Goal: Transaction & Acquisition: Purchase product/service

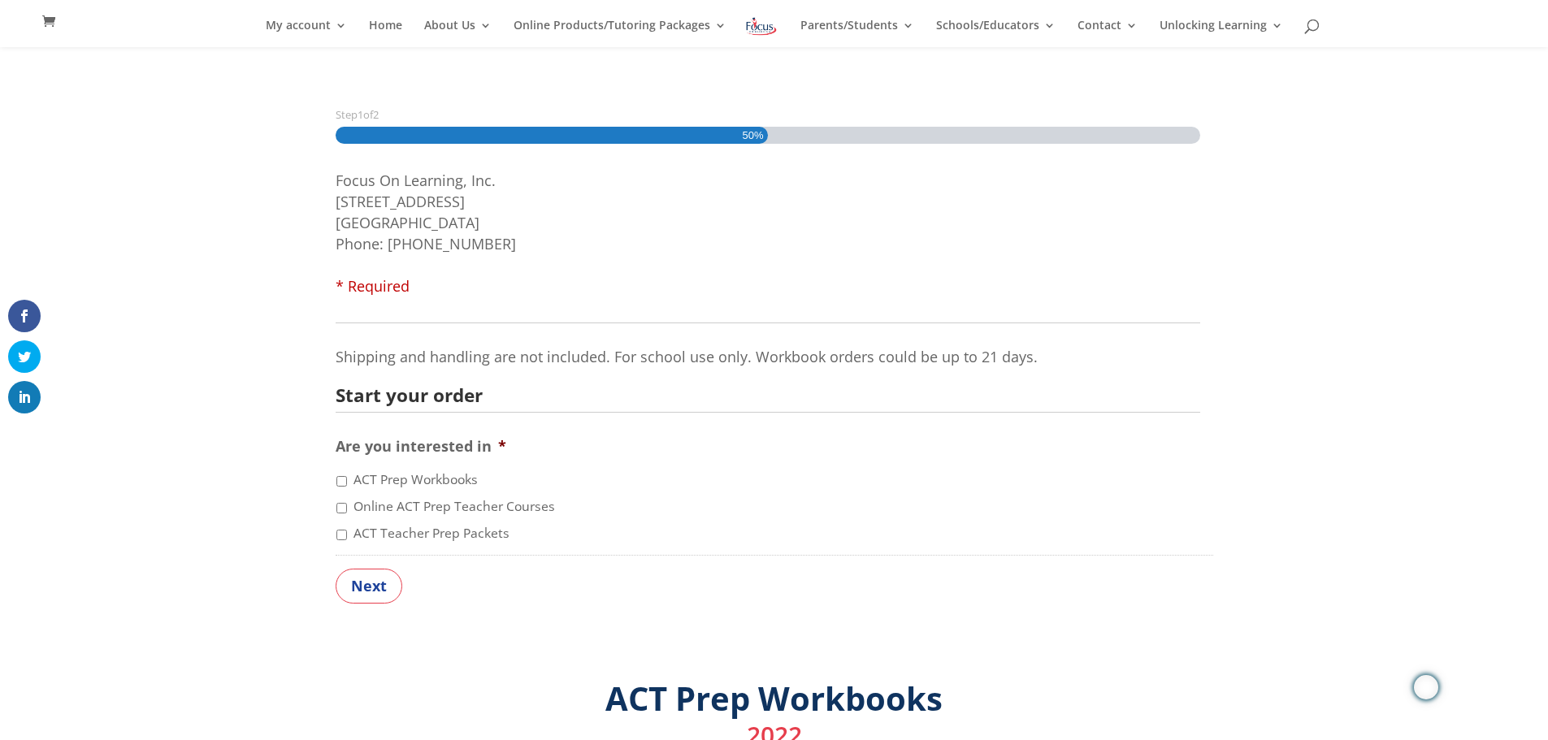
scroll to position [195, 0]
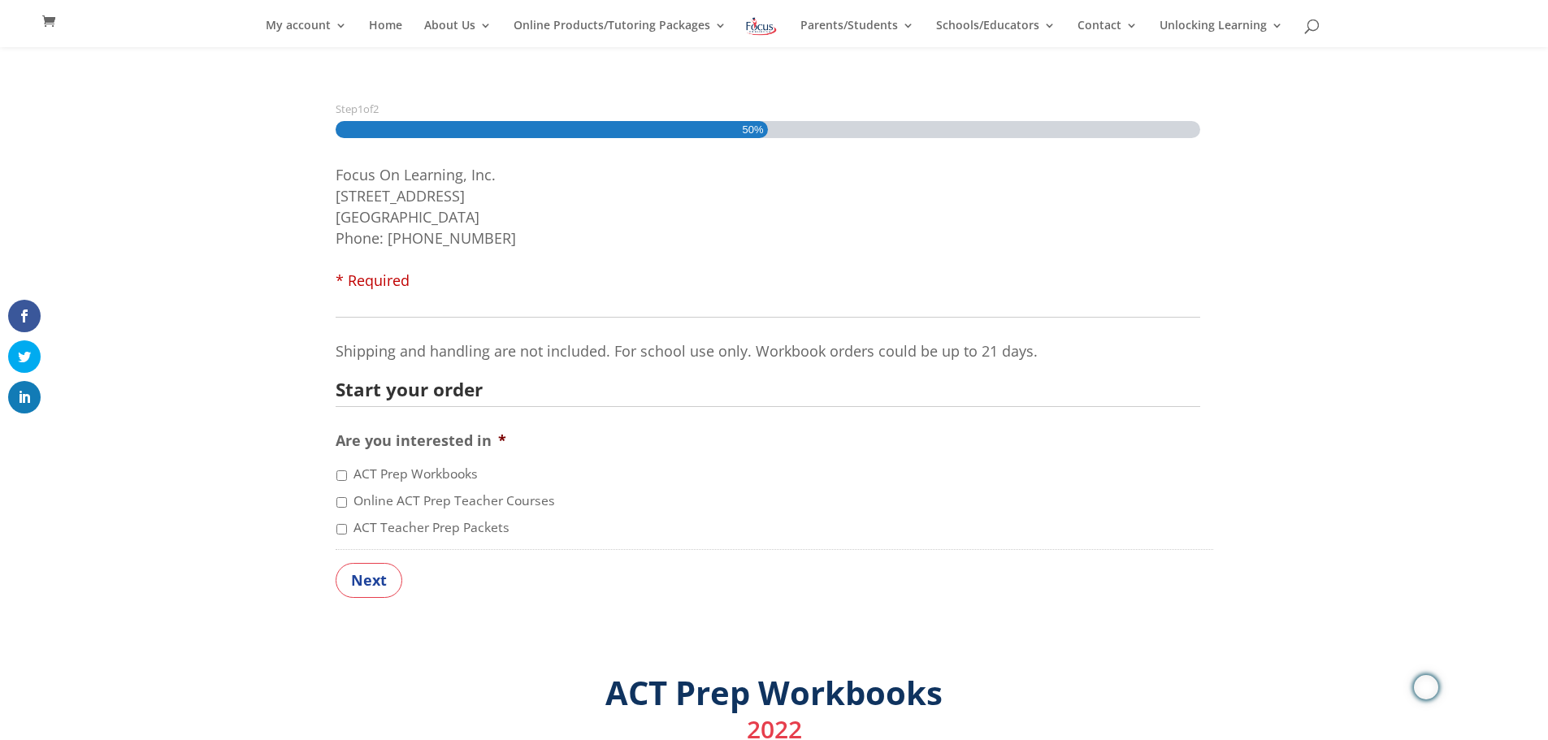
click at [339, 472] on input "ACT Prep Workbooks" at bounding box center [341, 475] width 11 height 11
checkbox input "true"
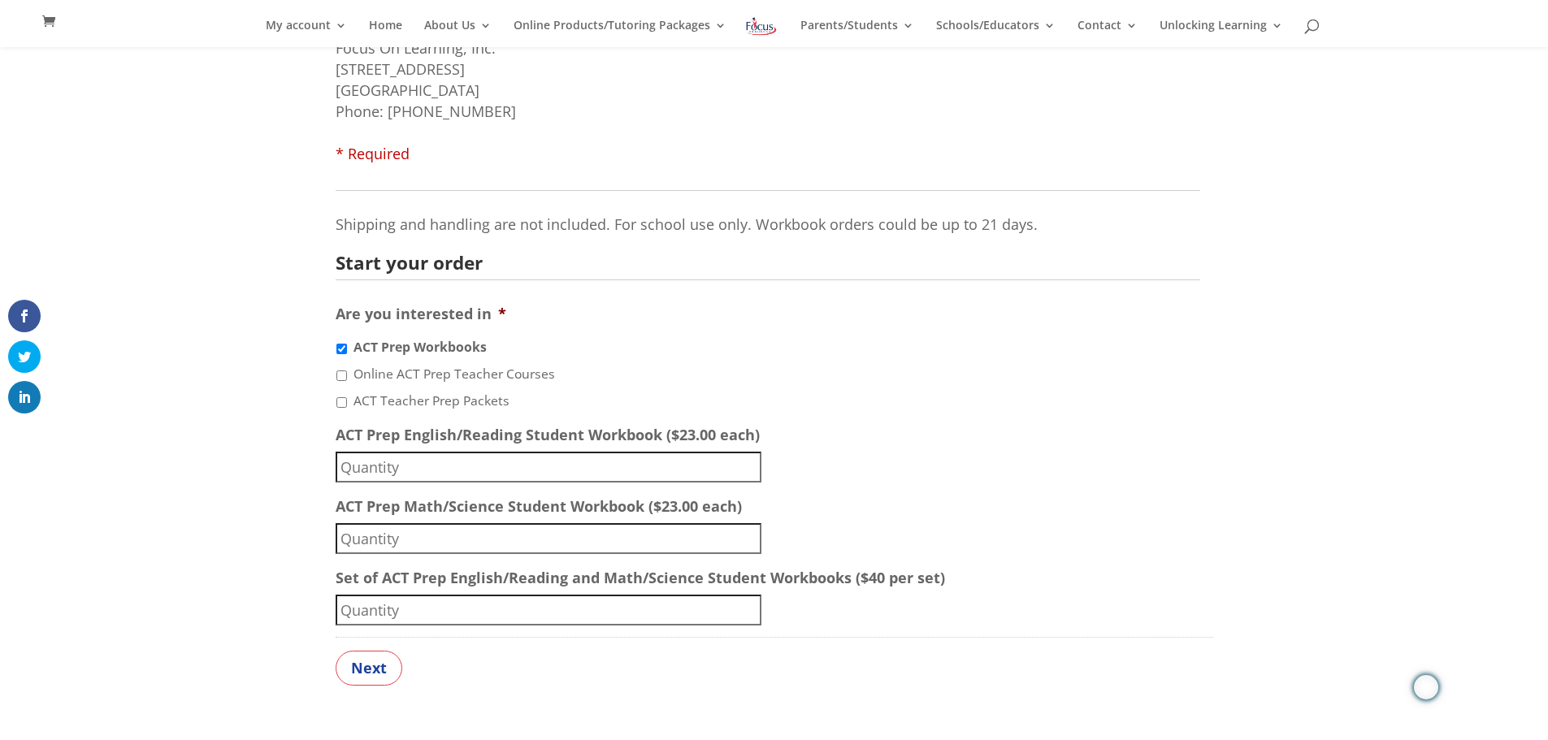
scroll to position [325, 0]
click at [344, 397] on input "ACT Teacher Prep Packets" at bounding box center [341, 399] width 11 height 11
checkbox input "true"
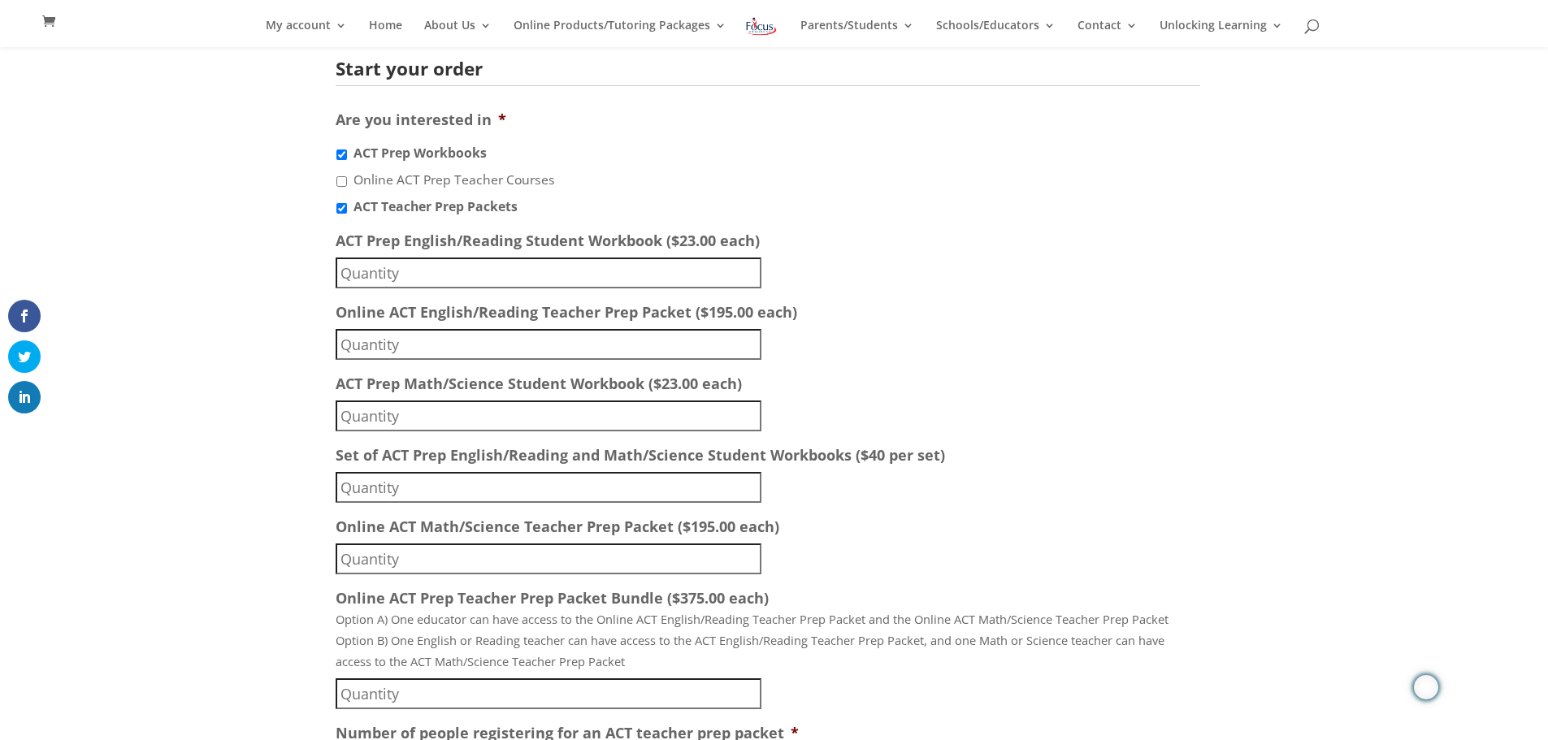
scroll to position [520, 0]
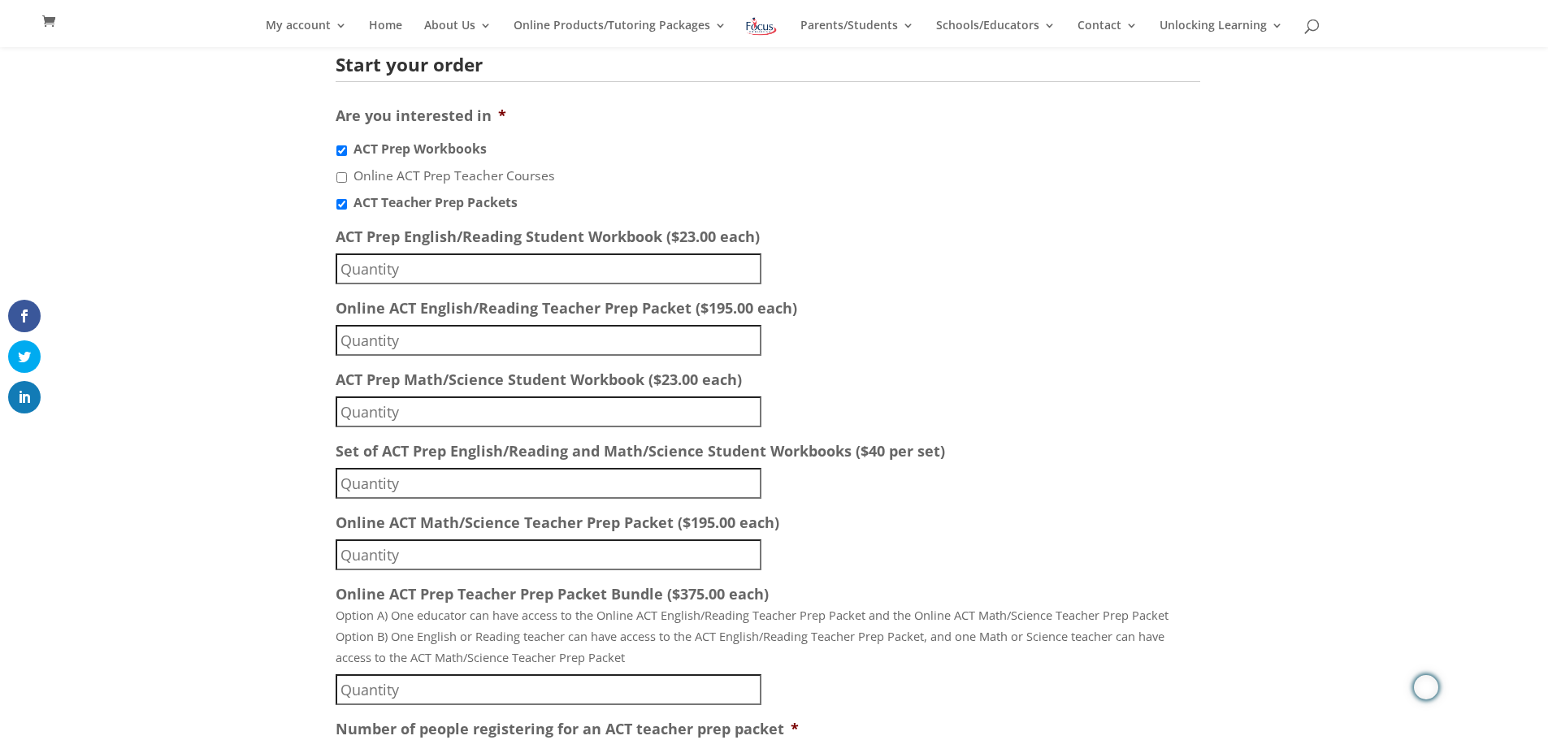
click at [463, 277] on input "ACT Prep English/Reading Student Workbook ($23.00 each)" at bounding box center [549, 268] width 426 height 31
type input "1"
click at [755, 261] on input "1" at bounding box center [549, 268] width 426 height 31
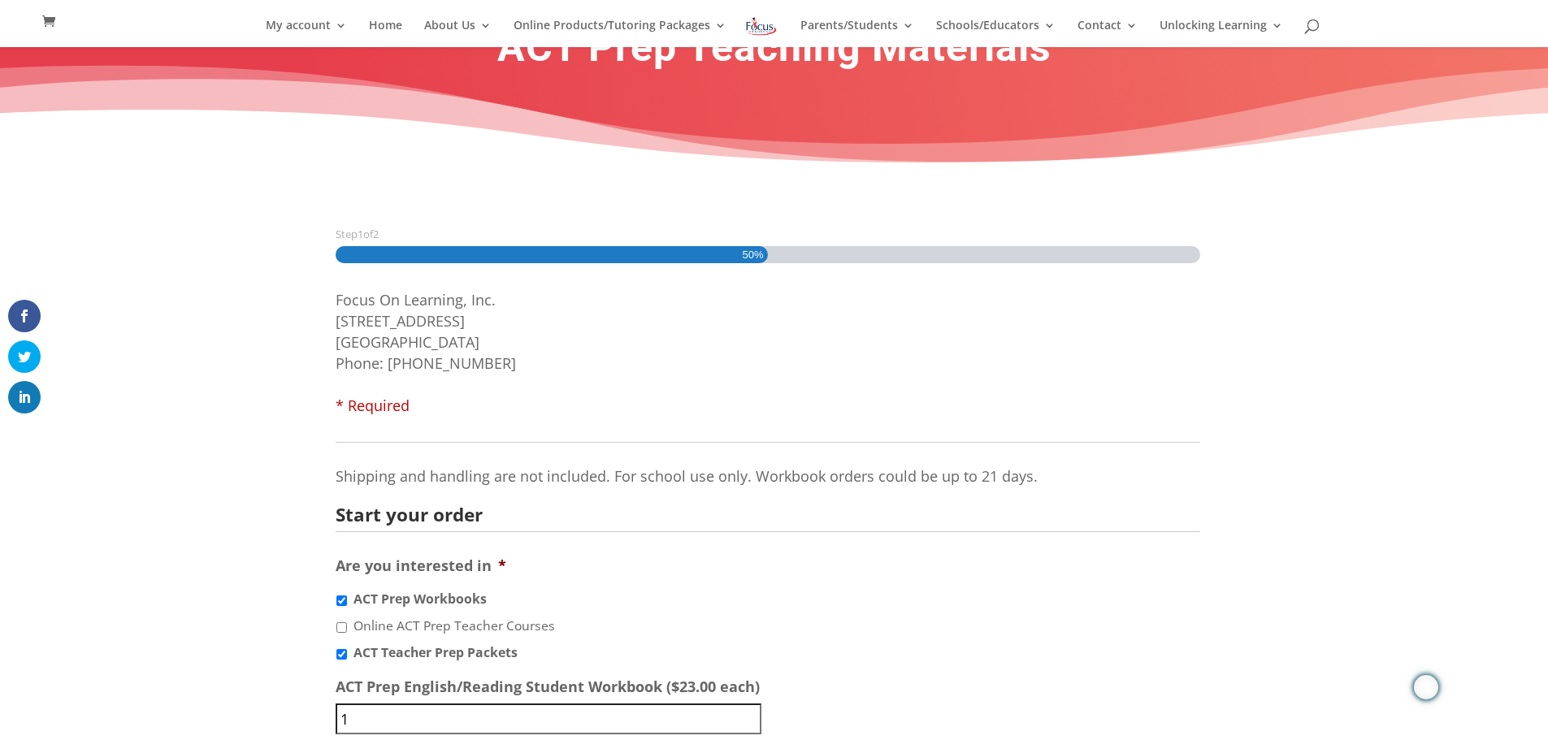
scroll to position [0, 0]
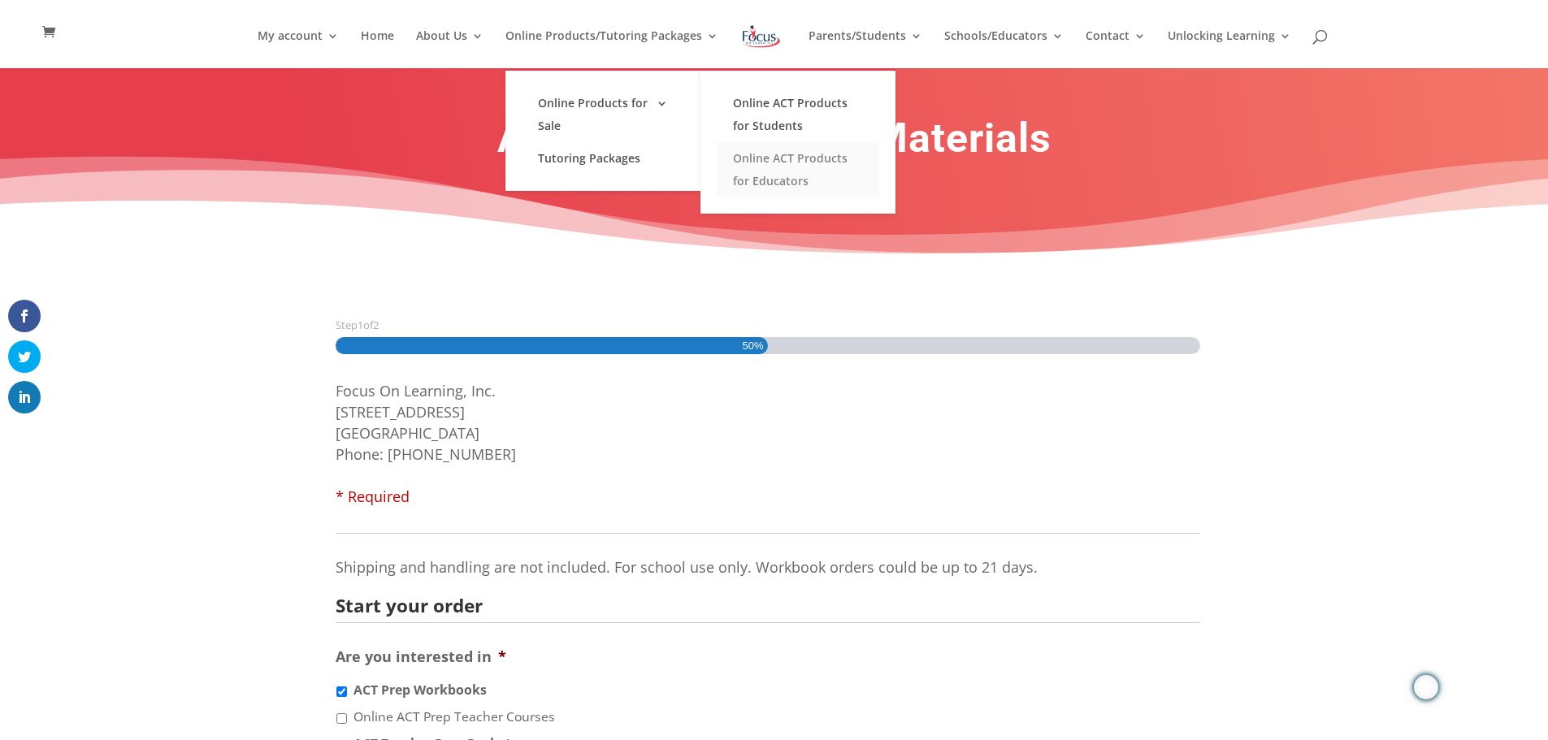
click at [790, 158] on link "Online ACT Products for Educators" at bounding box center [798, 169] width 162 height 55
